Goal: Find specific page/section

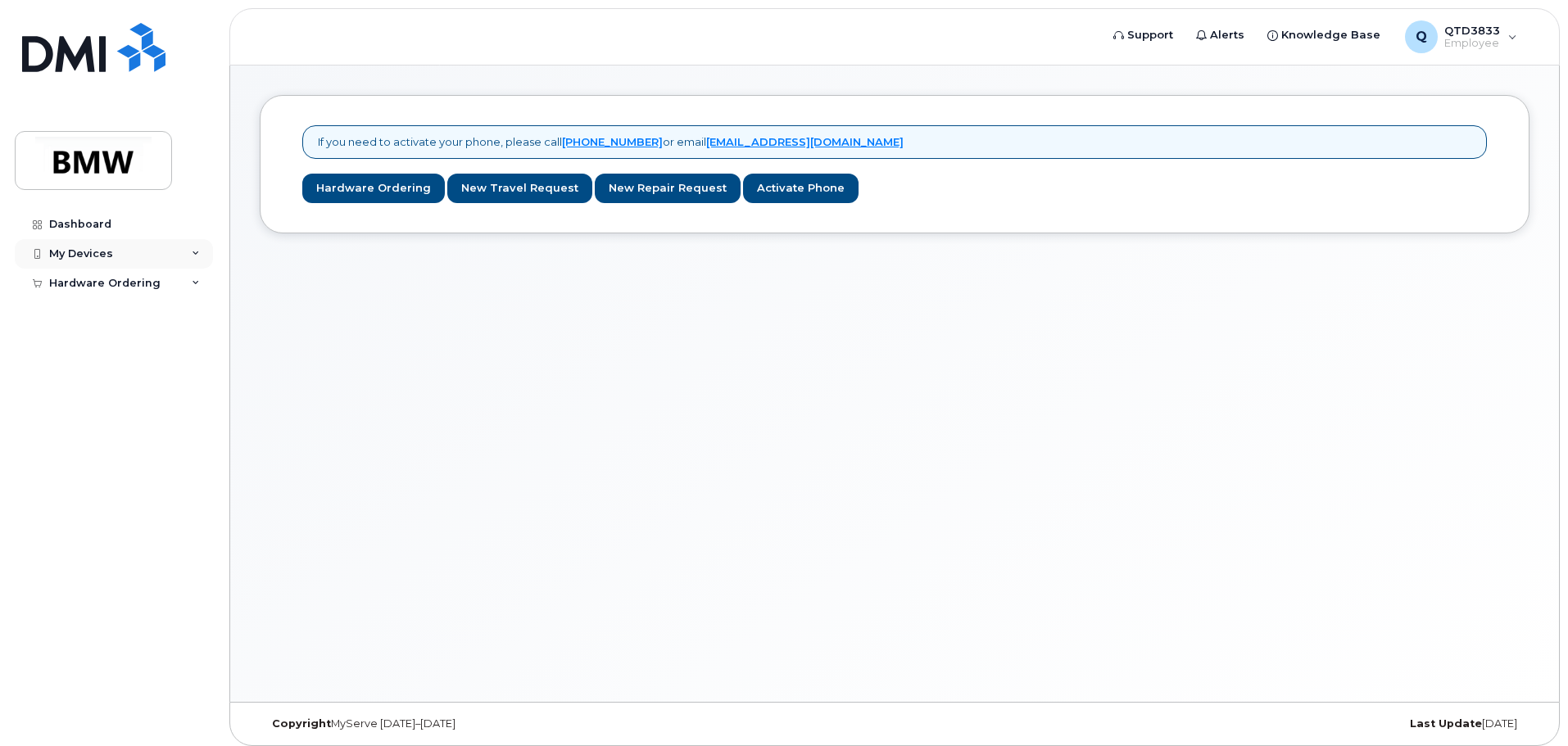
click at [193, 251] on icon at bounding box center [196, 254] width 8 height 8
click at [160, 318] on div "Hardware Ordering" at bounding box center [114, 315] width 198 height 29
click at [120, 232] on link "Dashboard" at bounding box center [114, 224] width 198 height 29
